Goal: Obtain resource: Download file/media

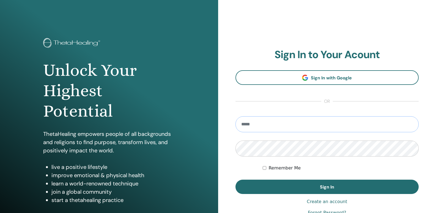
type input "**********"
click at [291, 168] on label "Remember Me" at bounding box center [285, 168] width 32 height 7
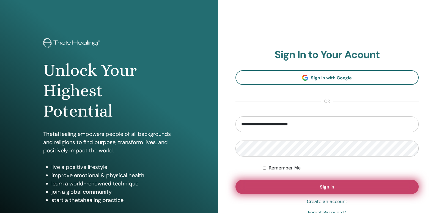
click at [322, 185] on span "Sign In" at bounding box center [327, 187] width 14 height 6
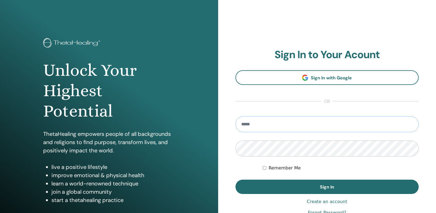
type input "**********"
click at [280, 168] on label "Remember Me" at bounding box center [285, 168] width 32 height 7
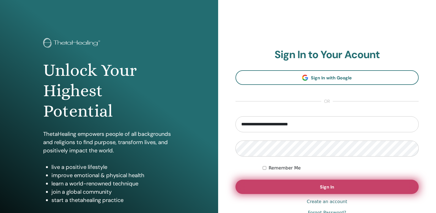
click at [332, 185] on span "Sign In" at bounding box center [327, 187] width 14 height 6
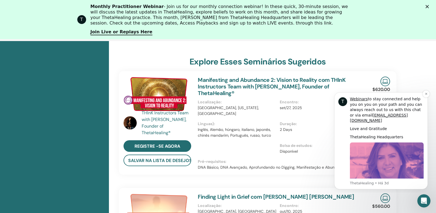
scroll to position [188, 0]
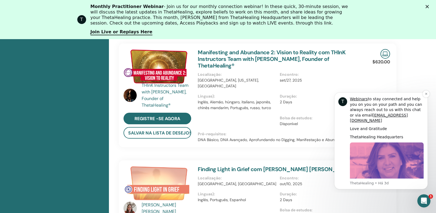
click at [400, 163] on img "Message content" at bounding box center [387, 179] width 74 height 74
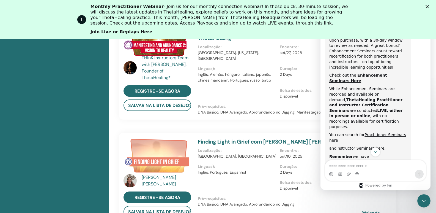
scroll to position [79, 0]
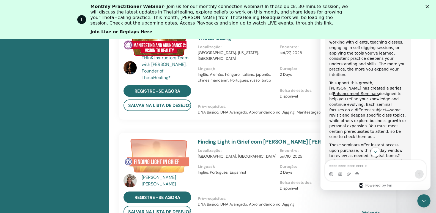
click at [432, 5] on div "T Monthly Practitioner Webinar - Join us for our monthly connection webinar! In…" at bounding box center [218, 19] width 436 height 35
click at [195, 120] on div "THInK Instructors Team with Vianna Stibal, Founder of ThetaHealing® Registre -s…" at bounding box center [258, 175] width 278 height 319
click at [429, 6] on icon "Fechar" at bounding box center [427, 6] width 3 height 3
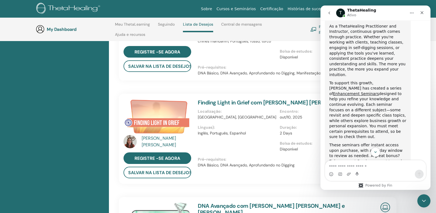
scroll to position [106, 0]
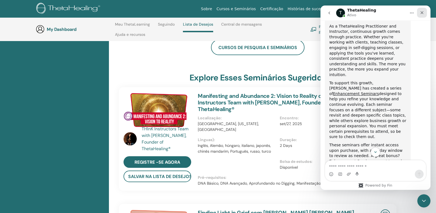
click at [422, 12] on icon "Fechar" at bounding box center [422, 12] width 4 height 4
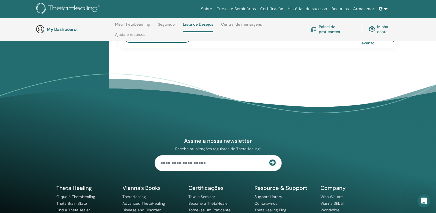
scroll to position [271, 0]
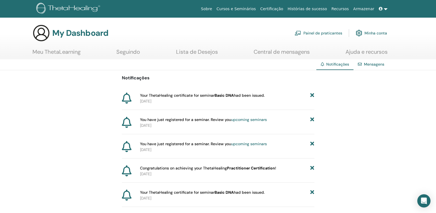
click at [53, 54] on link "Meu ThetaLearning" at bounding box center [56, 53] width 48 height 11
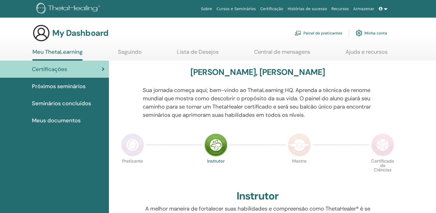
scroll to position [28, 0]
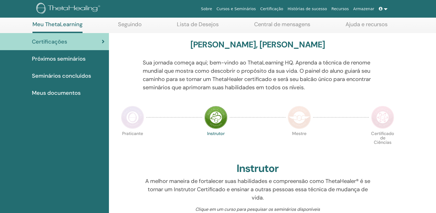
click at [39, 91] on span "Meus documentos" at bounding box center [56, 93] width 49 height 8
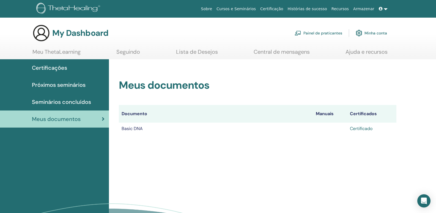
click at [370, 128] on link "Certificado" at bounding box center [361, 128] width 23 height 6
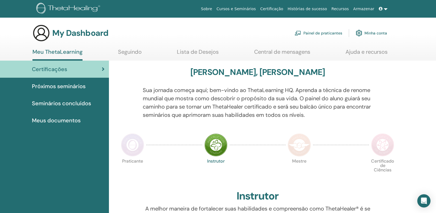
scroll to position [28, 0]
